Goal: Task Accomplishment & Management: Manage account settings

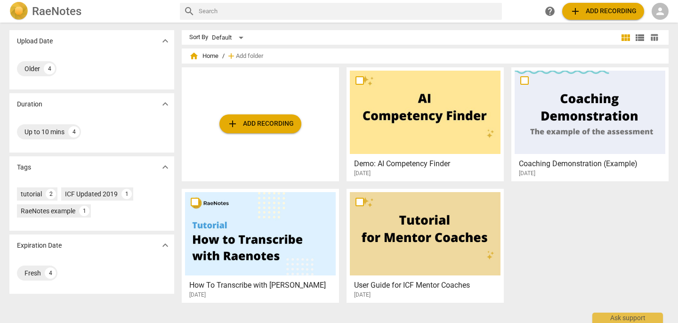
click at [666, 15] on div "person" at bounding box center [660, 11] width 17 height 17
click at [662, 22] on li "Login" at bounding box center [654, 22] width 34 height 23
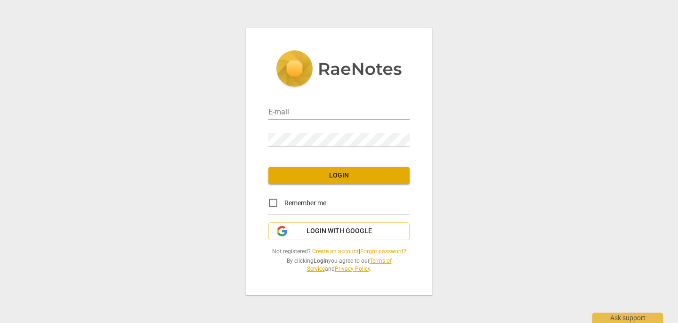
type input "[PERSON_NAME][EMAIL_ADDRESS][PERSON_NAME][DOMAIN_NAME]"
click at [294, 201] on span "Remember me" at bounding box center [305, 203] width 42 height 10
click at [284, 201] on input "Remember me" at bounding box center [273, 203] width 23 height 23
checkbox input "true"
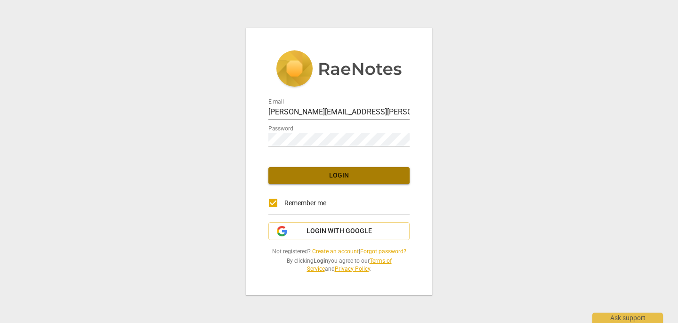
click at [349, 179] on span "Login" at bounding box center [339, 175] width 126 height 9
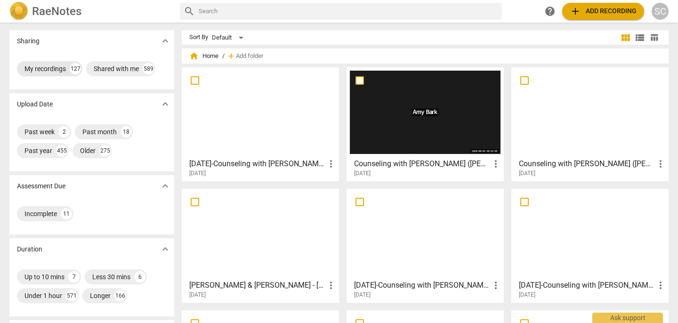
click at [27, 64] on div "My recordings" at bounding box center [44, 68] width 41 height 9
